Goal: Navigation & Orientation: Find specific page/section

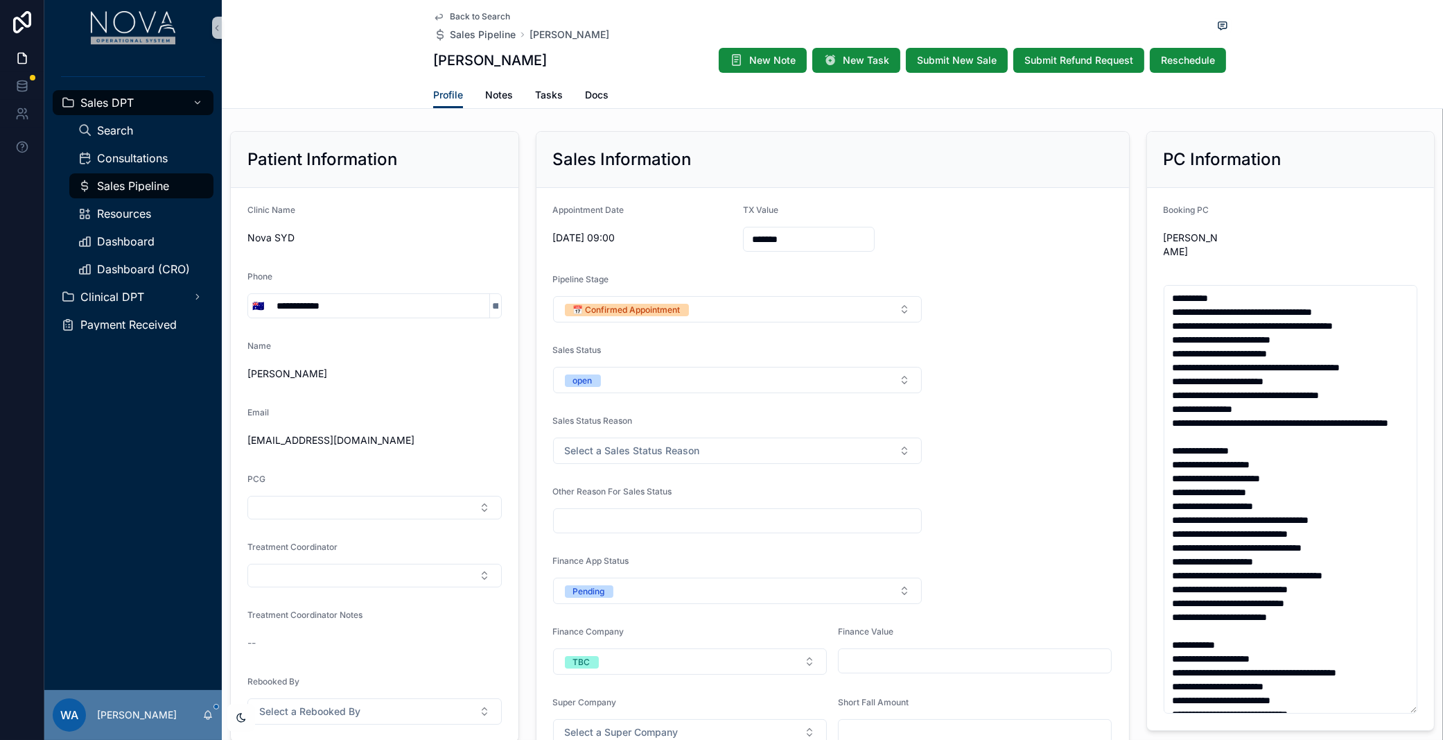
scroll to position [208, 0]
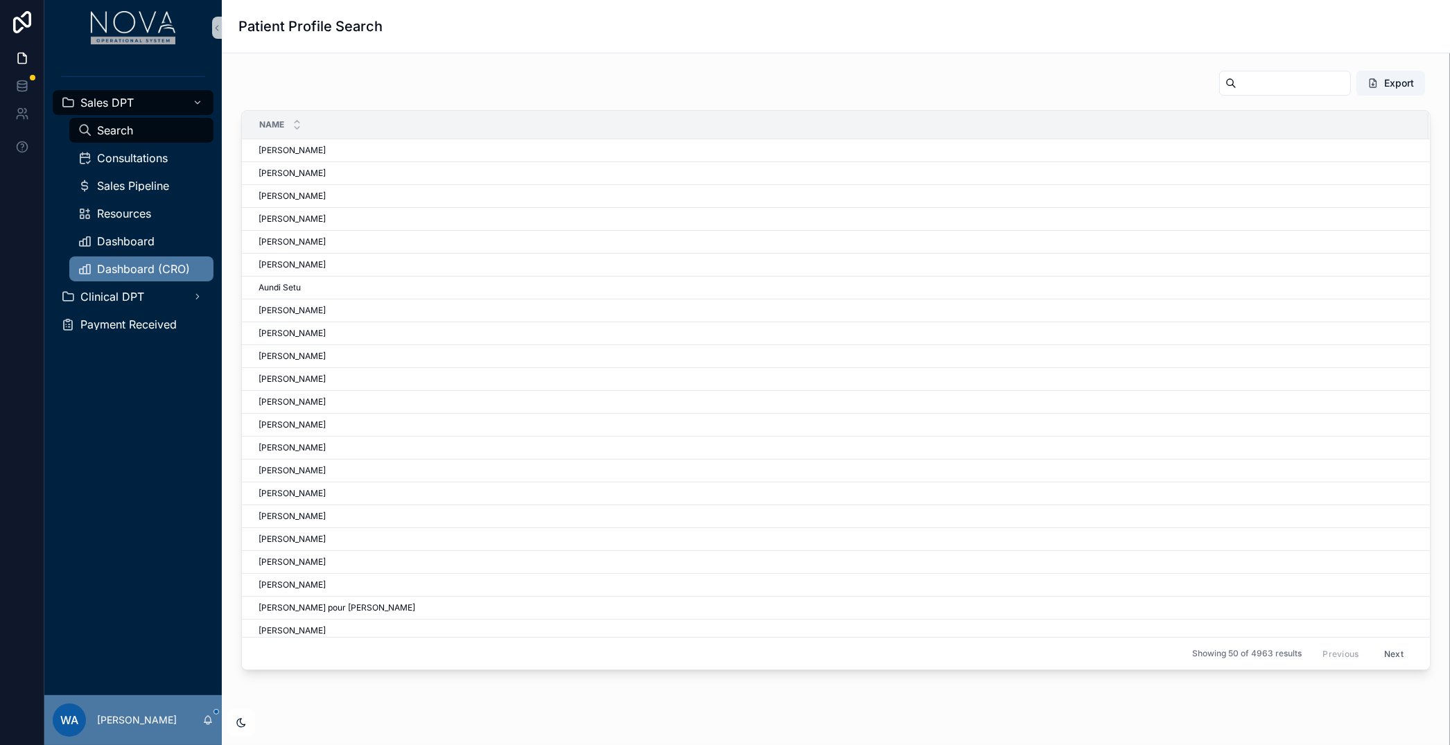
click at [130, 262] on div "Dashboard (CRO)" at bounding box center [142, 269] width 128 height 22
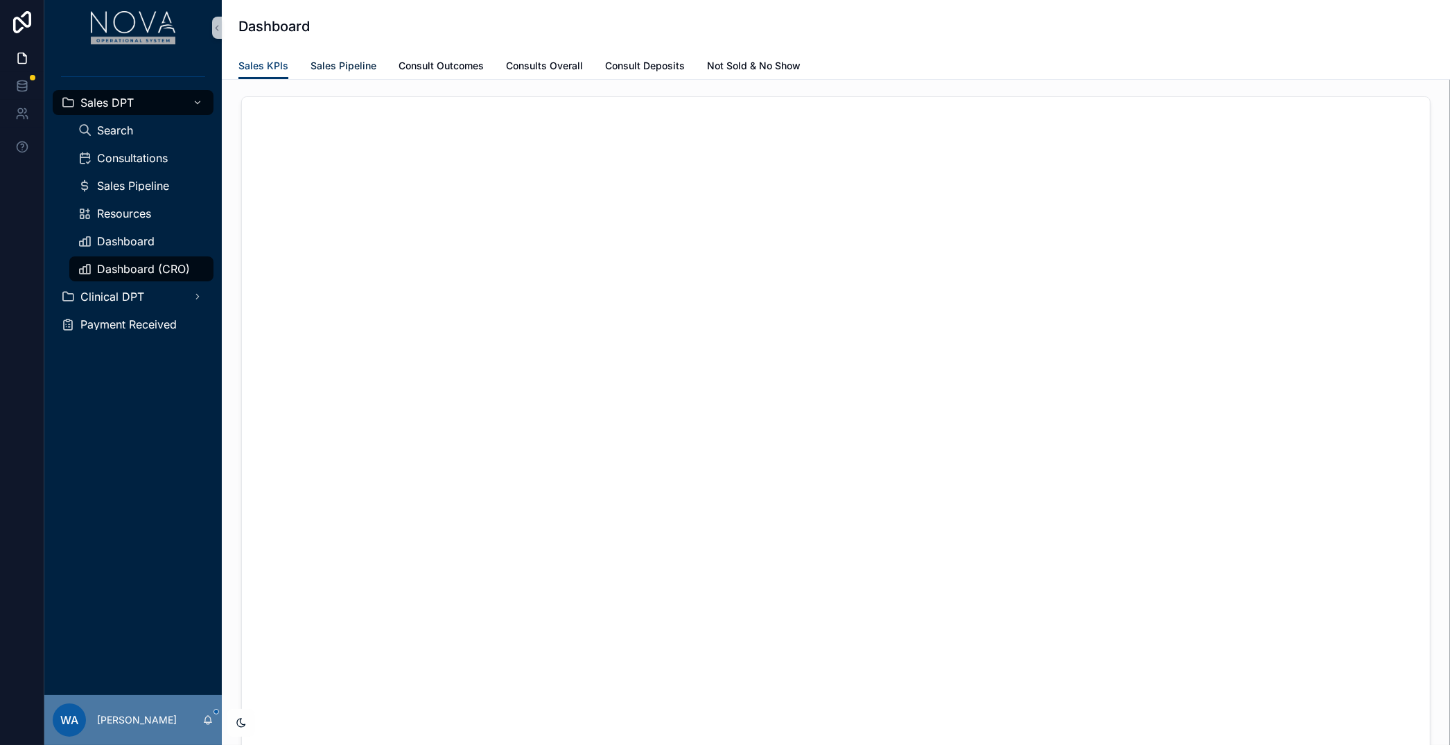
click at [337, 69] on span "Sales Pipeline" at bounding box center [344, 66] width 66 height 14
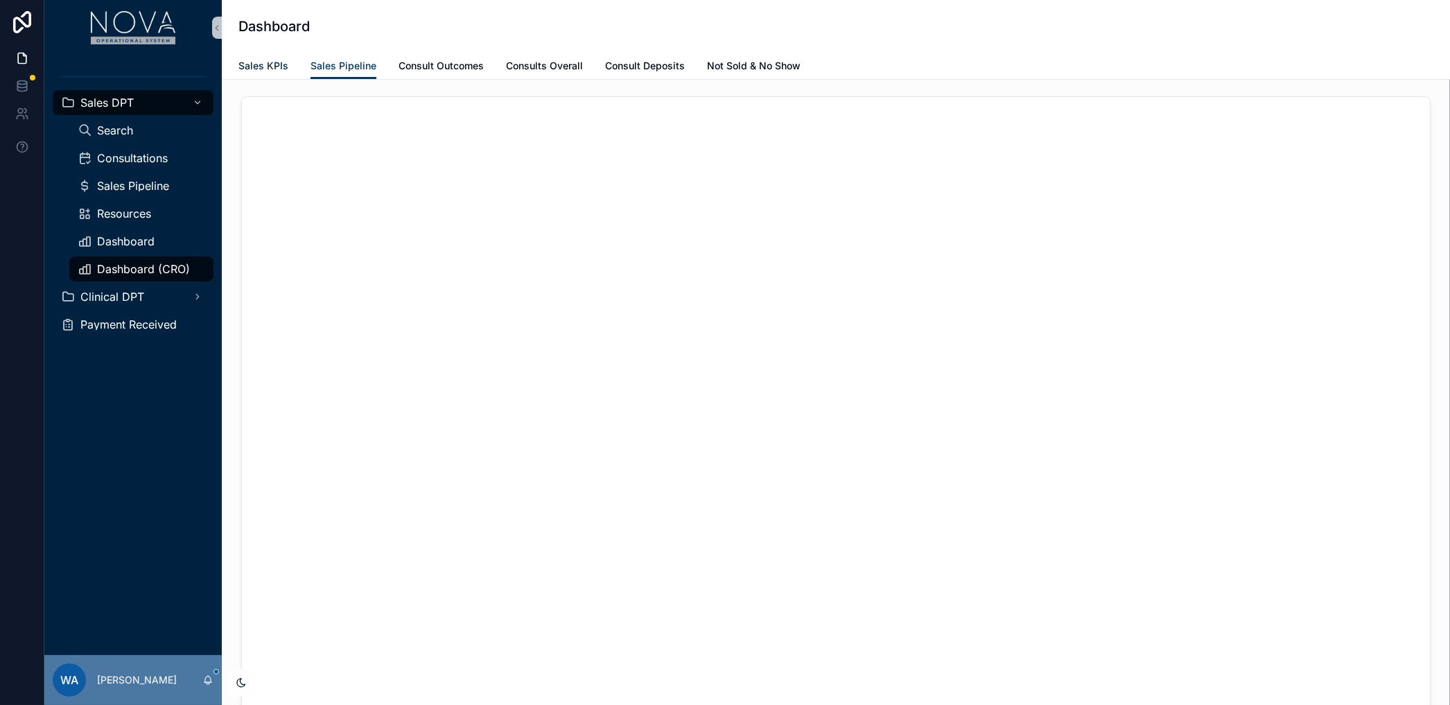
click at [255, 64] on span "Sales KPIs" at bounding box center [263, 66] width 50 height 14
click at [373, 69] on span "Sales Pipeline" at bounding box center [344, 66] width 66 height 14
click at [934, 71] on div "Sales KPIs Sales Pipeline Consult Outcomes Consults Overall Consult Deposits No…" at bounding box center [835, 66] width 1195 height 26
click at [422, 53] on div "Sales KPIs Sales Pipeline Consult Outcomes Consults Overall Consult Deposits No…" at bounding box center [835, 66] width 1195 height 26
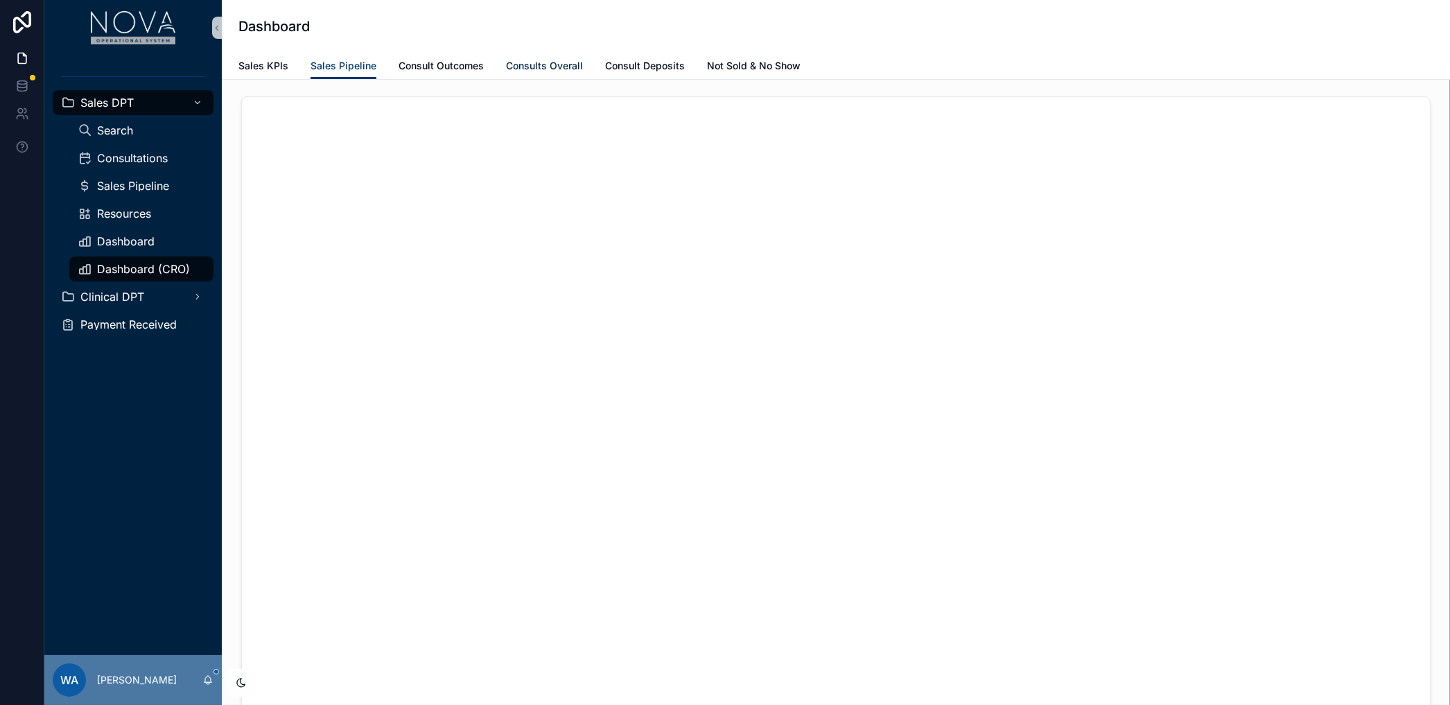
click at [526, 64] on span "Consults Overall" at bounding box center [544, 66] width 77 height 14
click at [368, 67] on span "Sales Pipeline" at bounding box center [344, 66] width 66 height 14
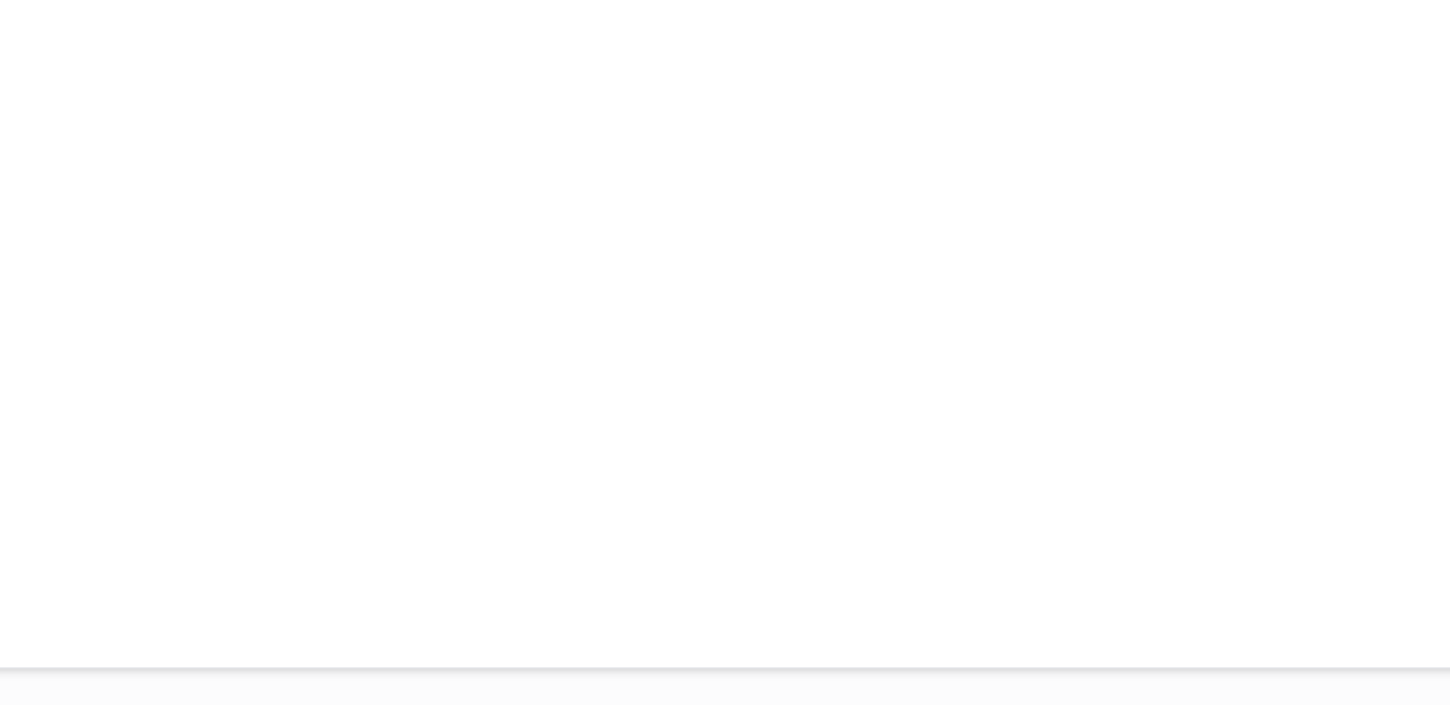
scroll to position [305, 0]
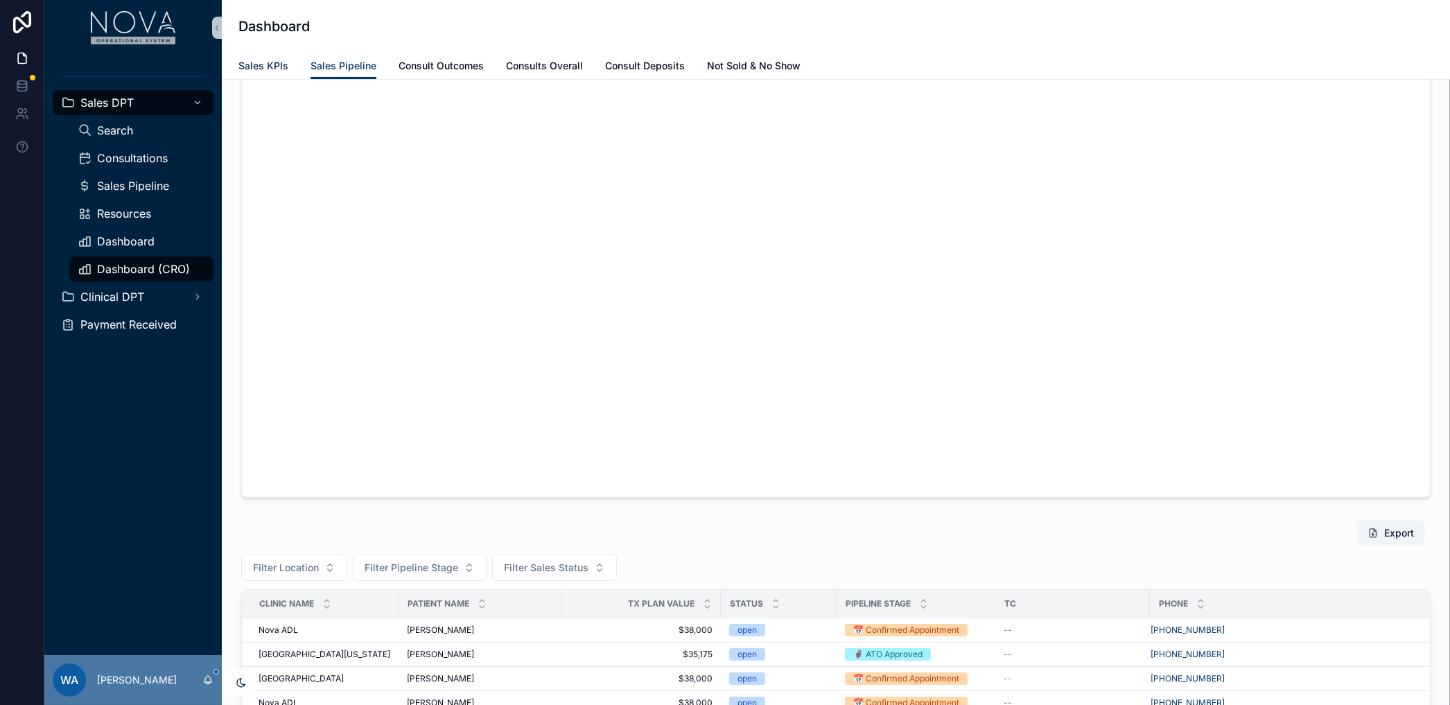
click at [248, 55] on link "Sales KPIs" at bounding box center [263, 67] width 50 height 28
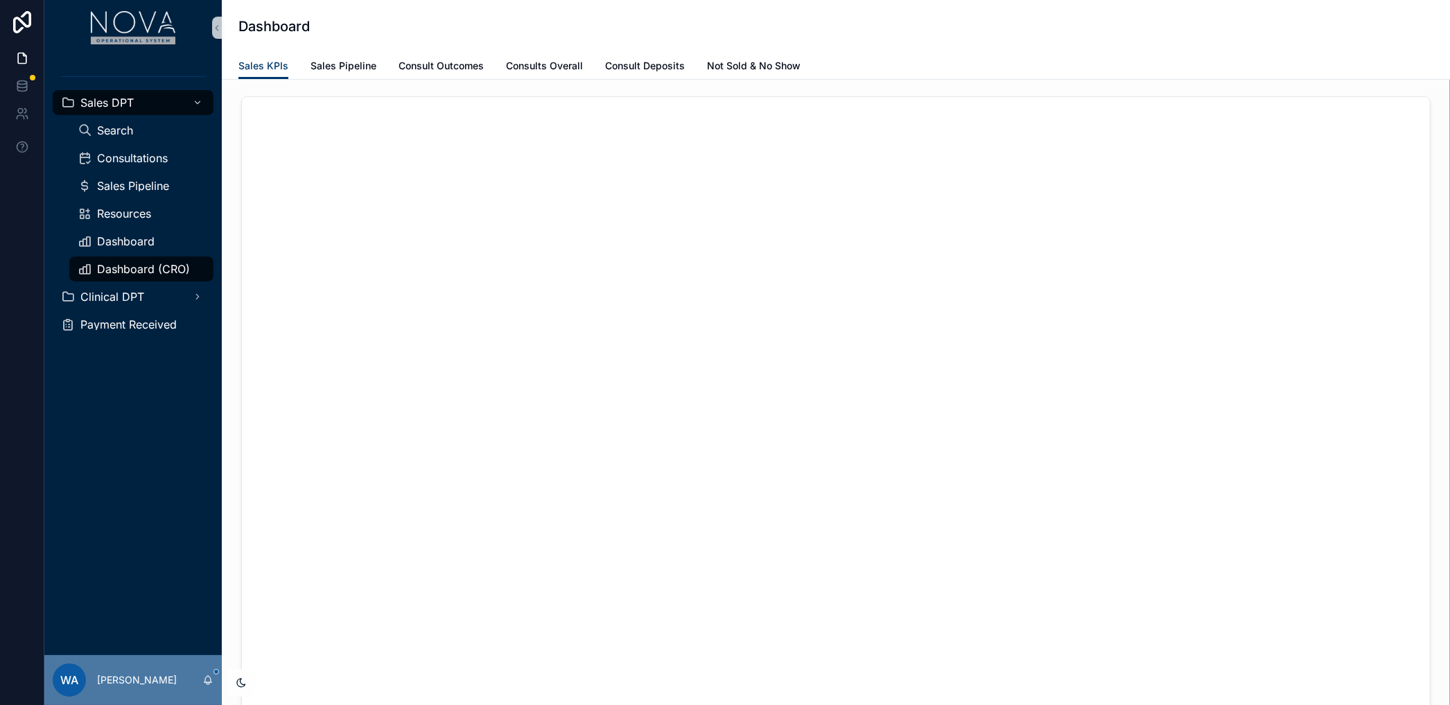
click at [856, 18] on div "Dashboard" at bounding box center [835, 26] width 1195 height 19
